Goal: Transaction & Acquisition: Obtain resource

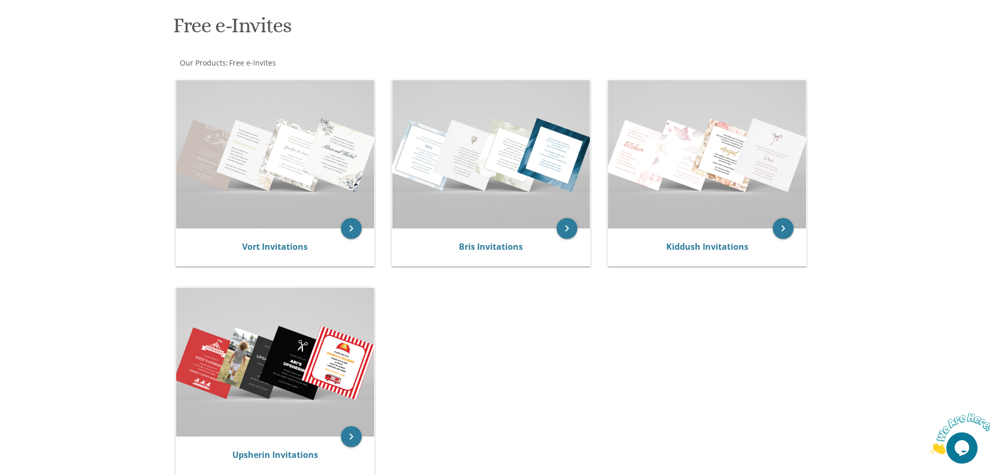
scroll to position [156, 0]
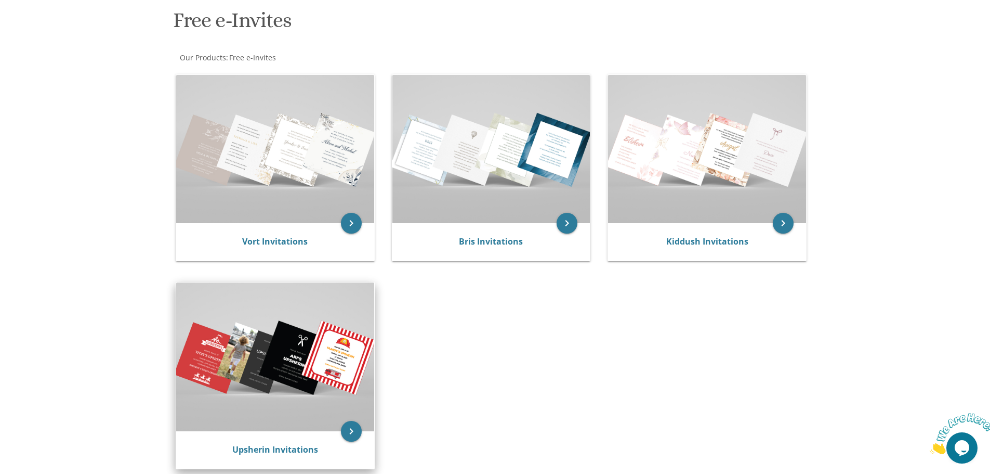
click at [281, 440] on div "Upsherin Invitations" at bounding box center [275, 449] width 198 height 37
click at [350, 429] on icon "keyboard_arrow_right" at bounding box center [351, 431] width 21 height 21
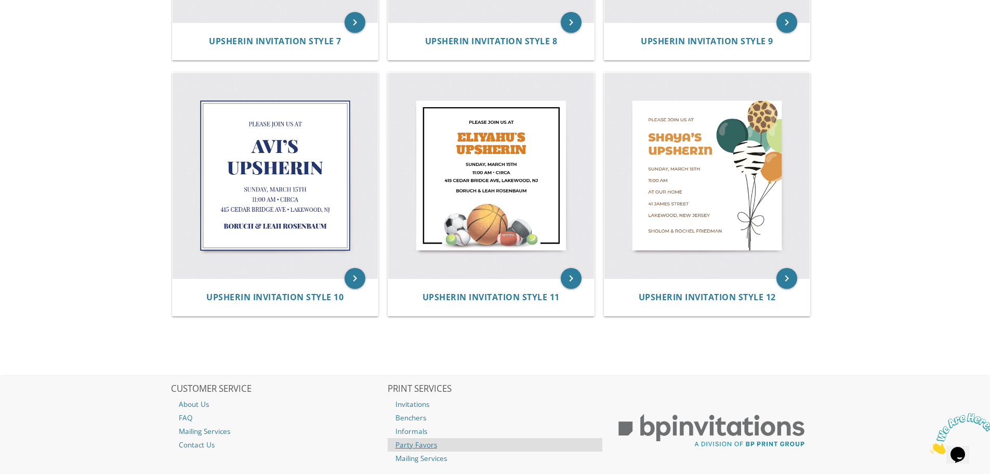
scroll to position [776, 0]
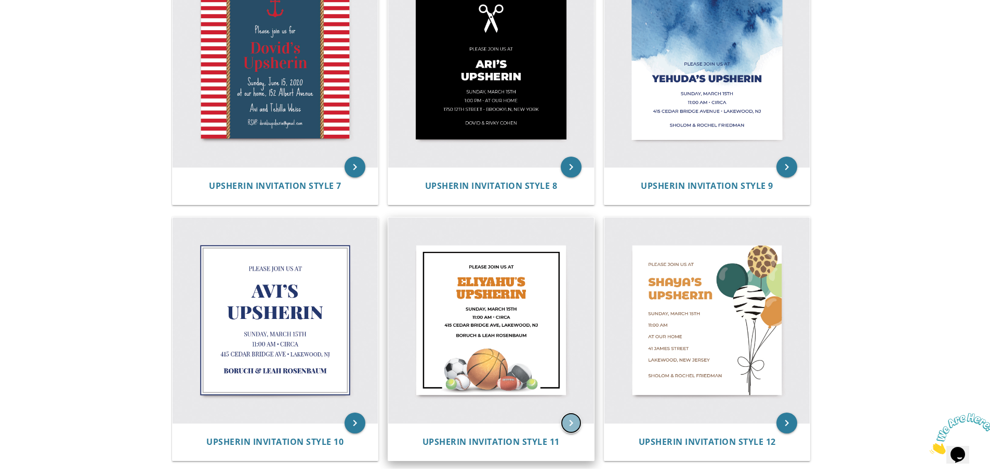
click at [565, 424] on icon "keyboard_arrow_right" at bounding box center [571, 422] width 21 height 21
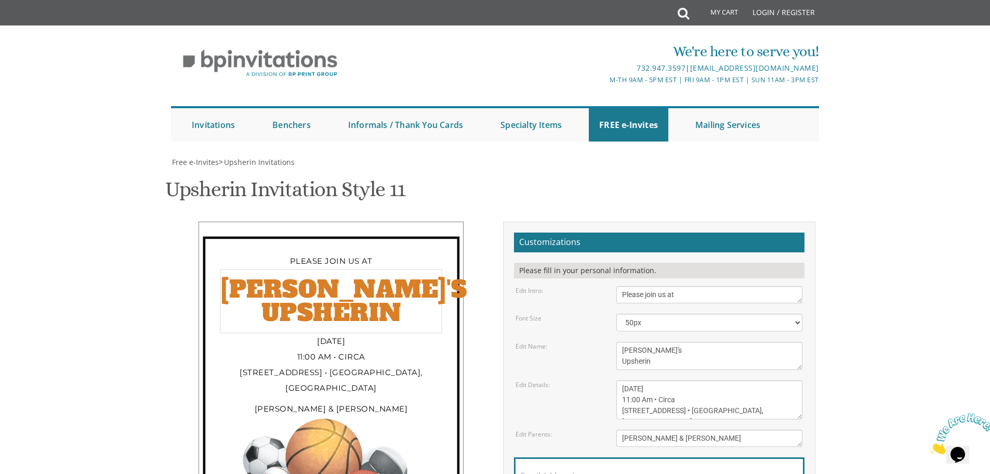
drag, startPoint x: 624, startPoint y: 352, endPoint x: 659, endPoint y: 346, distance: 36.0
click at [659, 346] on textarea "[PERSON_NAME]'s Upsherin" at bounding box center [709, 355] width 186 height 28
type textarea "Tuvia's Upsherin"
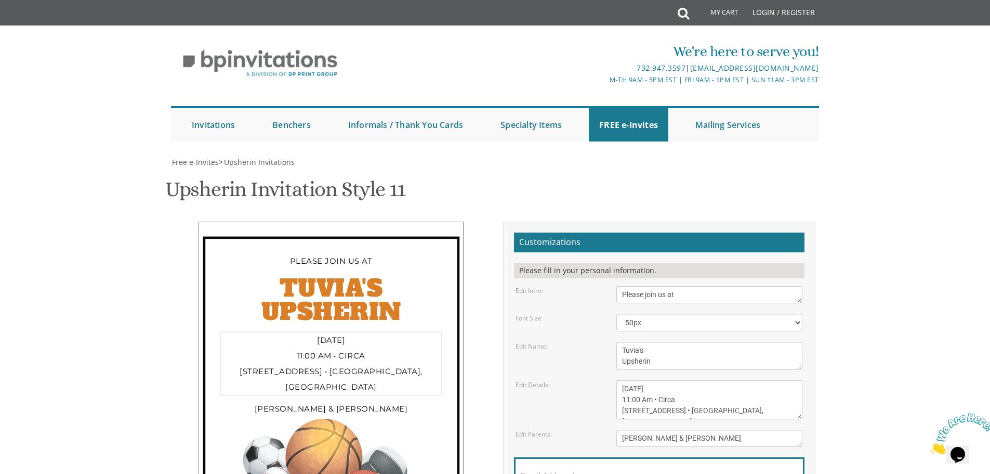
drag, startPoint x: 621, startPoint y: 232, endPoint x: 645, endPoint y: 230, distance: 24.5
click at [645, 380] on textarea "[DATE] 11:00 Am • Circa [STREET_ADDRESS] • [GEOGRAPHIC_DATA], [GEOGRAPHIC_DATA]" at bounding box center [709, 399] width 186 height 39
drag, startPoint x: 665, startPoint y: 233, endPoint x: 685, endPoint y: 233, distance: 19.8
click at [685, 380] on textarea "[DATE] 11:00 Am • Circa [STREET_ADDRESS] • [GEOGRAPHIC_DATA], [GEOGRAPHIC_DATA]" at bounding box center [709, 399] width 186 height 39
click at [707, 380] on textarea "[DATE] 11:00 Am • Circa [STREET_ADDRESS] • [GEOGRAPHIC_DATA], [GEOGRAPHIC_DATA]" at bounding box center [709, 399] width 186 height 39
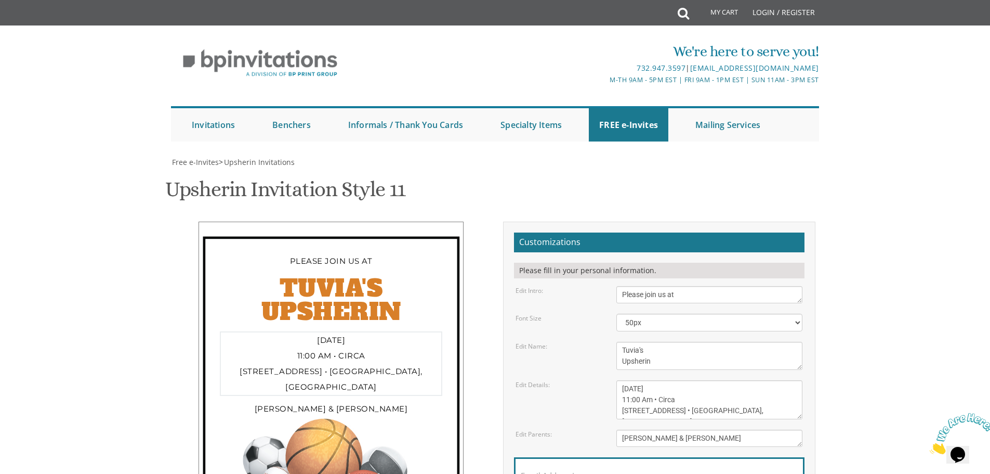
drag, startPoint x: 624, startPoint y: 243, endPoint x: 681, endPoint y: 247, distance: 57.8
click at [681, 380] on textarea "[DATE] 11:00 Am • Circa [STREET_ADDRESS] • [GEOGRAPHIC_DATA], [GEOGRAPHIC_DATA]" at bounding box center [709, 399] width 186 height 39
drag, startPoint x: 628, startPoint y: 254, endPoint x: 698, endPoint y: 254, distance: 69.7
click at [698, 380] on textarea "[DATE] 11:00 Am • Circa [STREET_ADDRESS] • [GEOGRAPHIC_DATA], [GEOGRAPHIC_DATA]" at bounding box center [709, 399] width 186 height 39
type textarea "[DATE] 4:30pm [STREET_ADDRESS]"
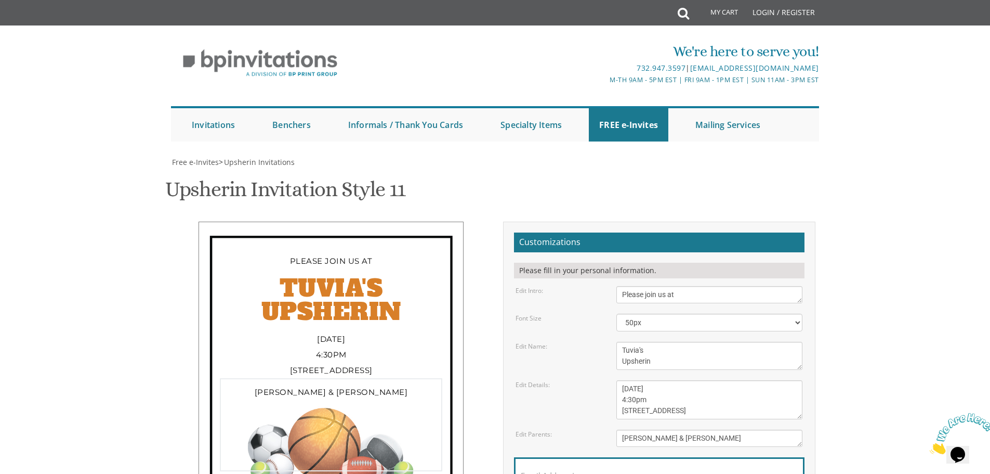
drag, startPoint x: 711, startPoint y: 281, endPoint x: 623, endPoint y: 282, distance: 87.3
click at [623, 429] on textarea "[PERSON_NAME] & [PERSON_NAME]" at bounding box center [709, 437] width 186 height 17
type textarea "[PERSON_NAME] and [PERSON_NAME]"
click at [845, 346] on body "My Cart Total: View Cart Item(s) Submit My Cart Total: View Cart Item(s) Login …" at bounding box center [495, 416] width 990 height 833
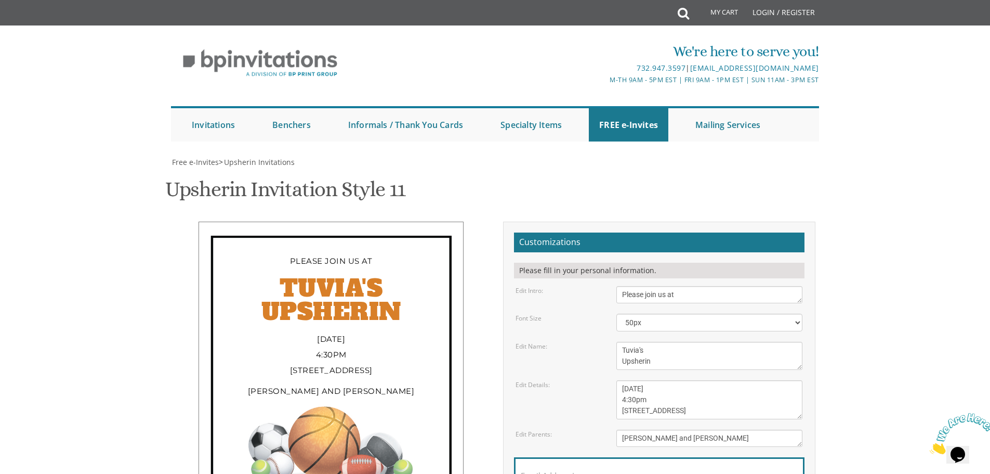
drag, startPoint x: 638, startPoint y: 377, endPoint x: 580, endPoint y: 42, distance: 339.9
click at [588, 473] on input "Email Address*" at bounding box center [659, 481] width 277 height 13
type input "[EMAIL_ADDRESS][DOMAIN_NAME]"
